Goal: Obtain resource: Obtain resource

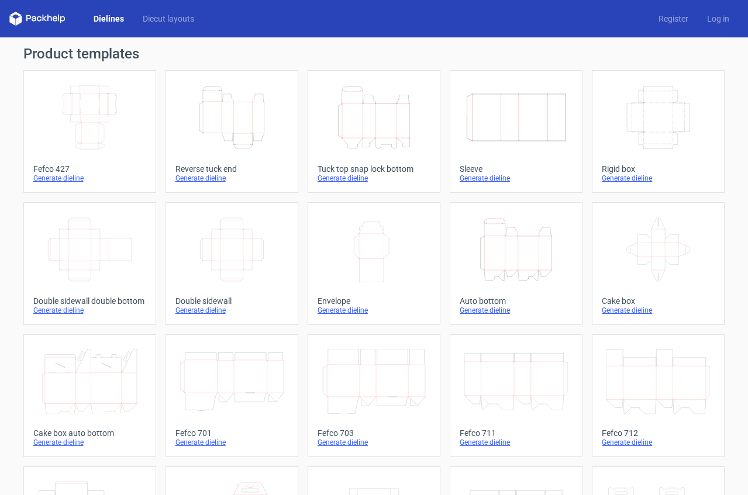
click at [379, 139] on icon "Height Depth Width" at bounding box center [374, 118] width 104 height 66
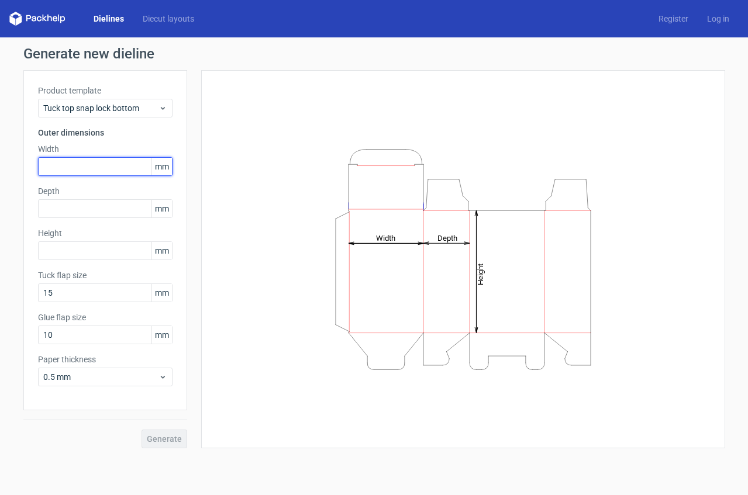
click at [132, 170] on input "text" at bounding box center [105, 166] width 135 height 19
type input "2"
type input "235"
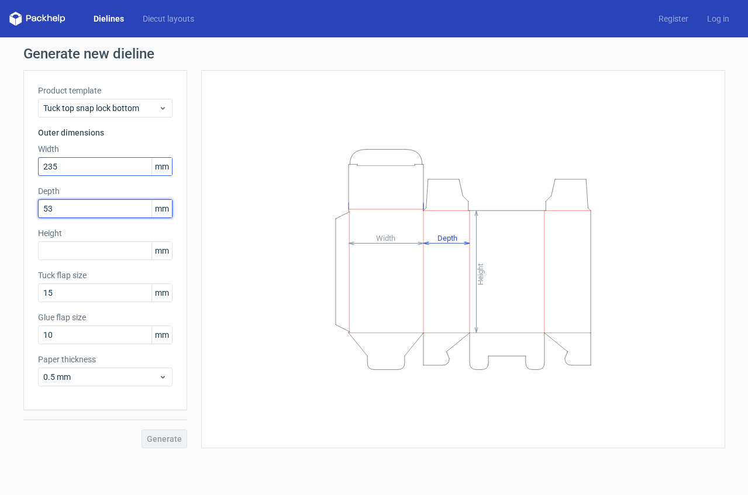
type input "53"
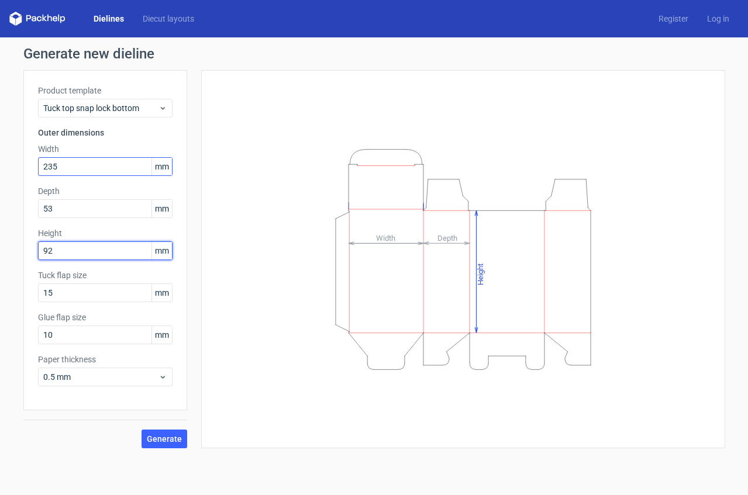
type input "92"
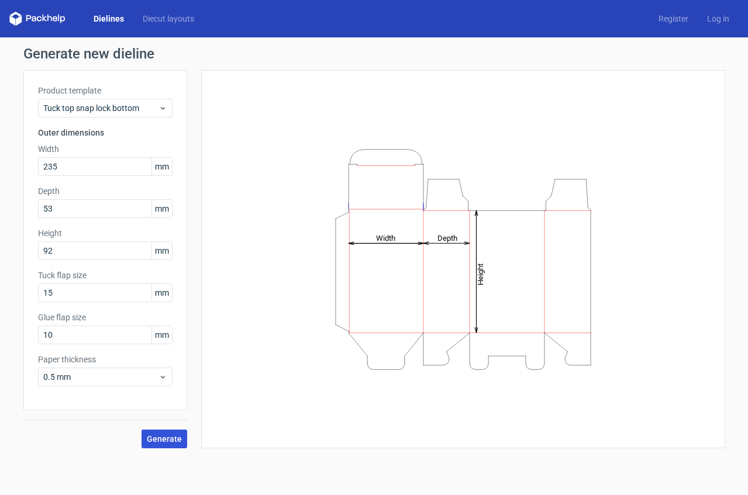
click at [164, 439] on span "Generate" at bounding box center [164, 439] width 35 height 8
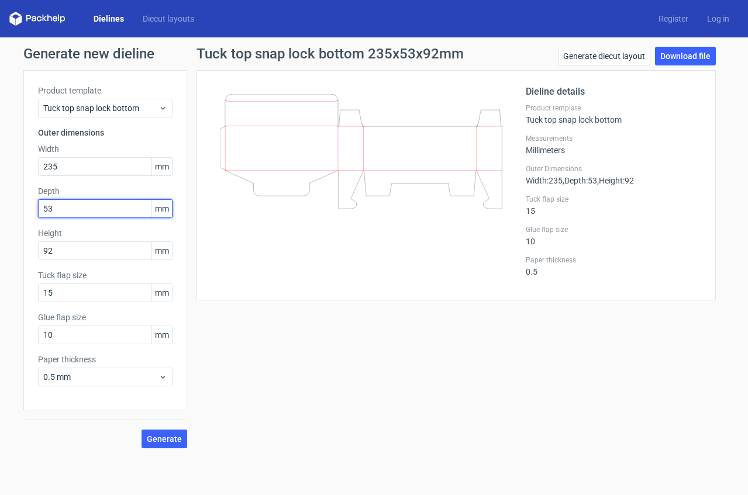
click at [73, 211] on input "53" at bounding box center [105, 208] width 135 height 19
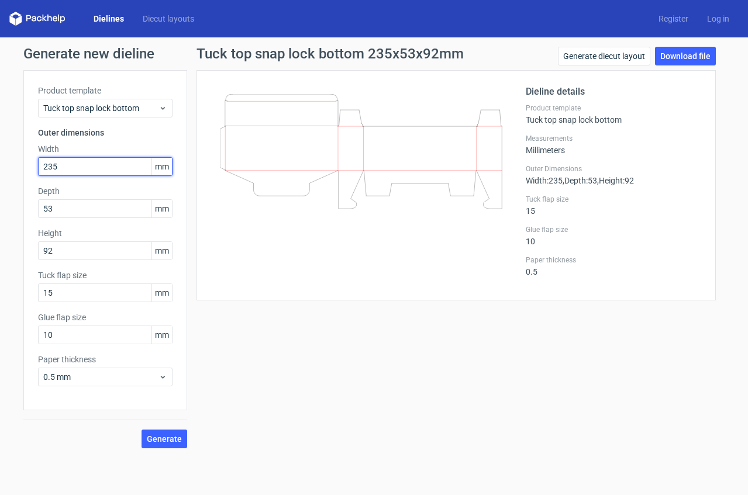
click at [76, 167] on input "235" at bounding box center [105, 166] width 135 height 19
type input "53"
click at [174, 442] on span "Generate" at bounding box center [164, 439] width 35 height 8
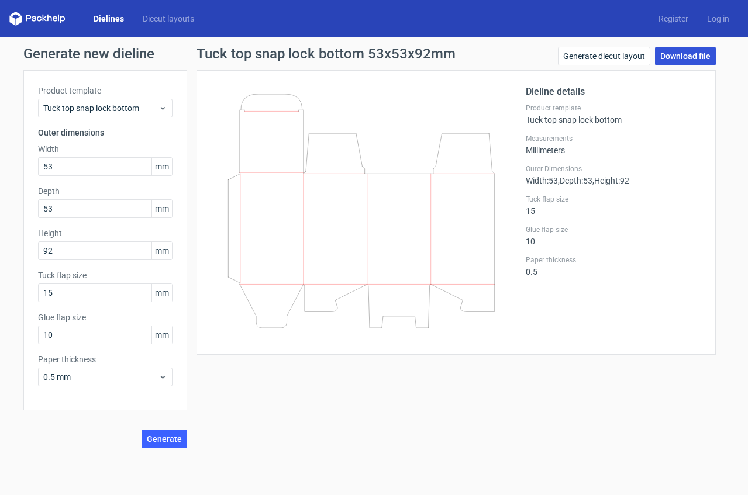
click at [707, 60] on link "Download file" at bounding box center [685, 56] width 61 height 19
